Goal: Information Seeking & Learning: Stay updated

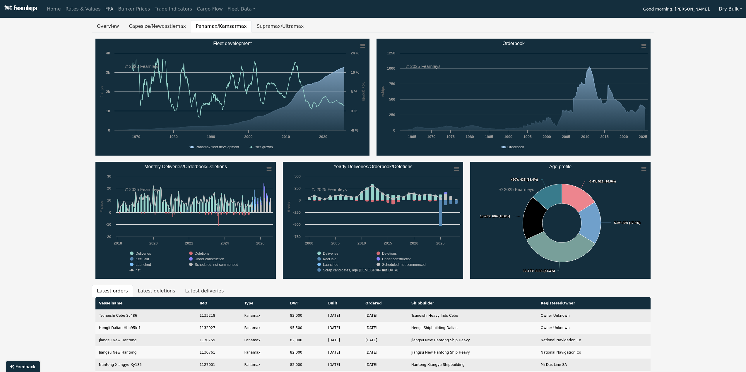
click at [103, 8] on link "FFA" at bounding box center [109, 9] width 13 height 12
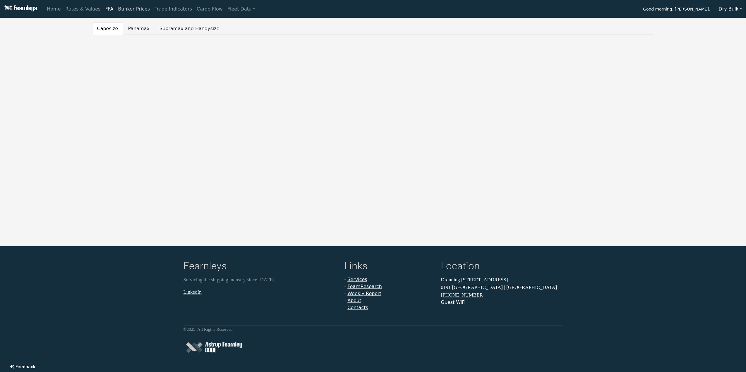
click at [122, 8] on link "Bunker Prices" at bounding box center [134, 9] width 37 height 12
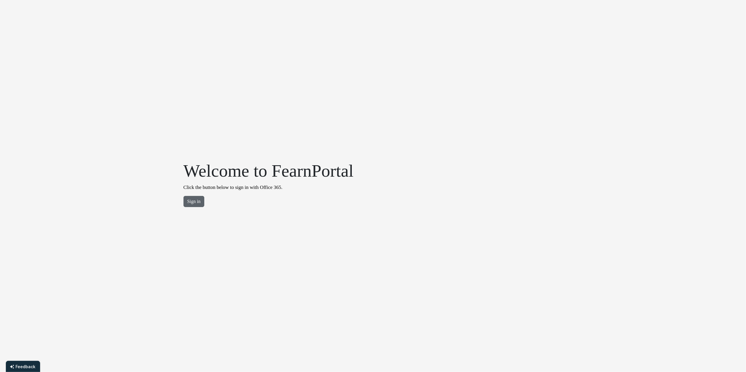
click at [200, 199] on button "Sign in" at bounding box center [194, 201] width 21 height 11
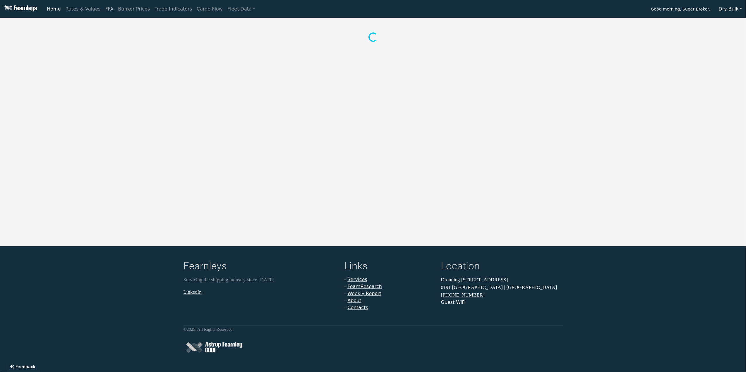
click at [103, 11] on link "FFA" at bounding box center [109, 9] width 13 height 12
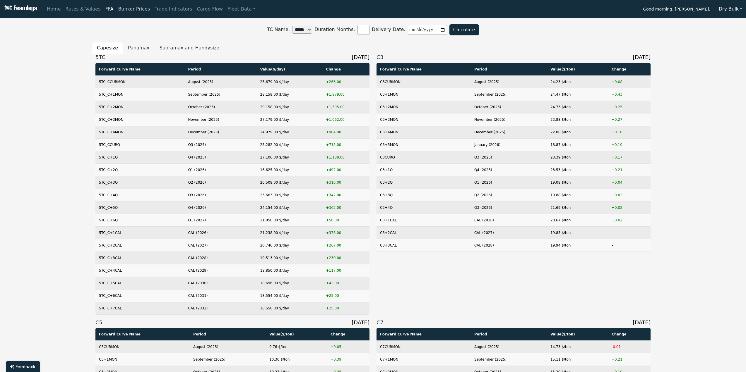
click at [130, 10] on link "Bunker Prices" at bounding box center [134, 9] width 37 height 12
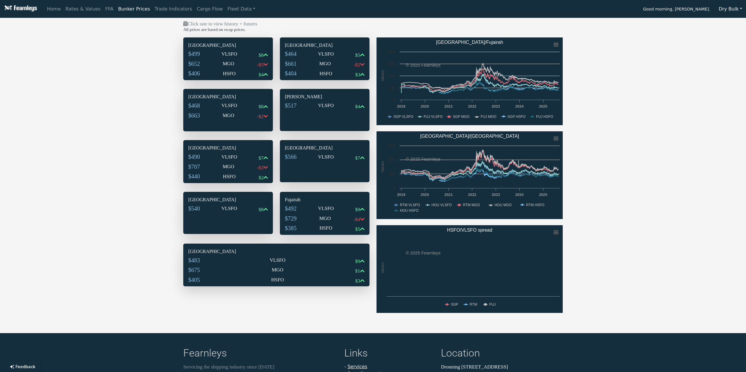
click at [213, 65] on div "$652 MGO -$5" at bounding box center [228, 65] width 80 height 10
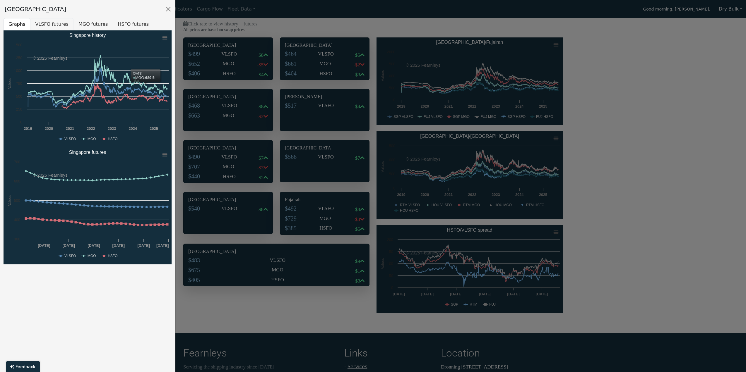
click at [54, 27] on button "VLSFO futures" at bounding box center [51, 24] width 43 height 12
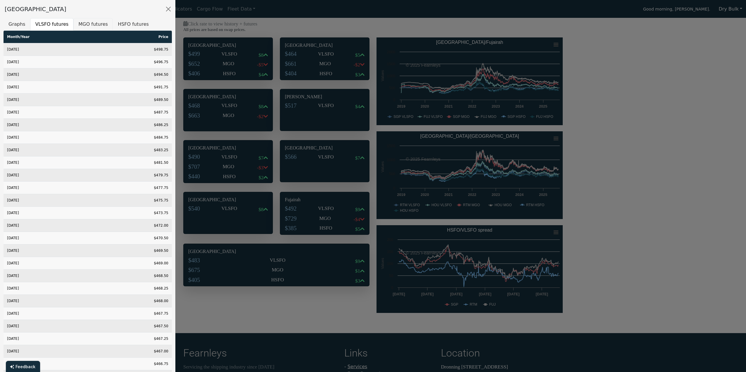
click at [80, 26] on button "MGO futures" at bounding box center [92, 24] width 39 height 12
click at [118, 26] on button "HSFO futures" at bounding box center [133, 24] width 41 height 12
click at [169, 11] on button "Close" at bounding box center [168, 8] width 9 height 9
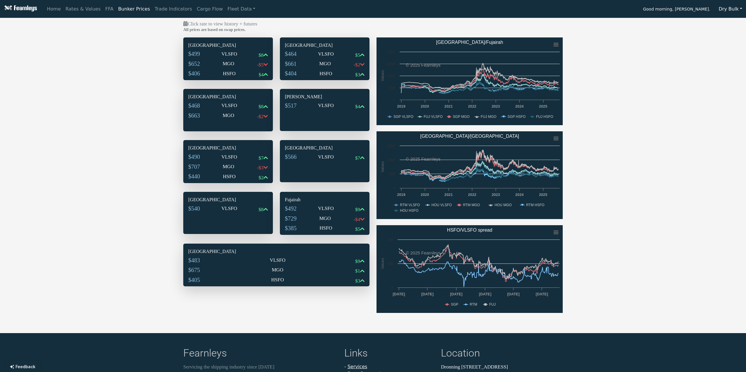
click at [333, 61] on div "$661 MGO -$2" at bounding box center [325, 65] width 80 height 10
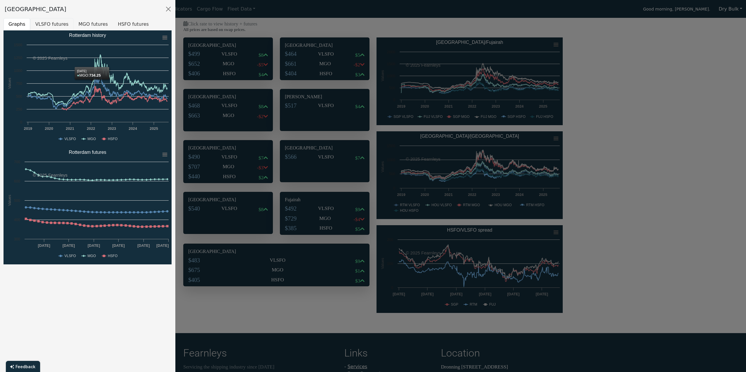
click at [61, 26] on button "VLSFO futures" at bounding box center [51, 24] width 43 height 12
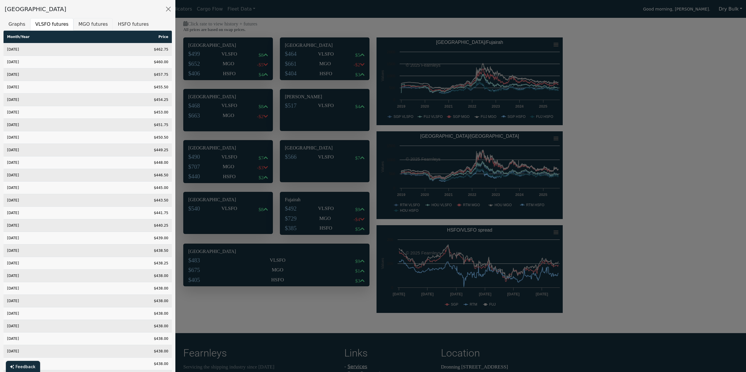
click at [77, 23] on button "MGO futures" at bounding box center [92, 24] width 39 height 12
click at [127, 26] on button "HSFO futures" at bounding box center [133, 24] width 41 height 12
click at [615, 133] on div at bounding box center [373, 186] width 746 height 372
